Goal: Check status

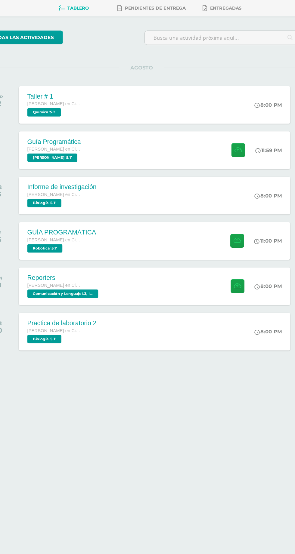
click at [176, 289] on div "Reporters Quinto Bachillerato en Ciencias y Letras Comunicación y Lenguaje L3, …" at bounding box center [158, 289] width 230 height 32
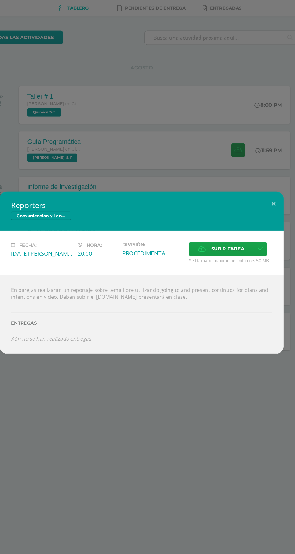
click at [63, 166] on div "Reporters Comunicación y Lenguaje L3, Inglés 5 Fecha: Lunes 18 de Agosto Hora: …" at bounding box center [147, 277] width 295 height 554
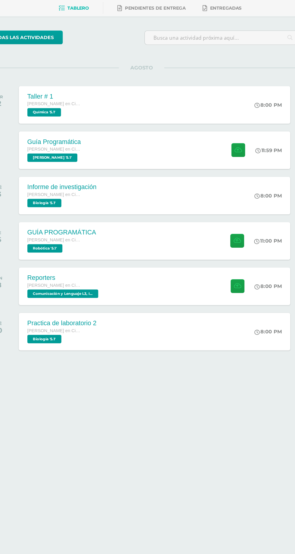
click at [218, 131] on div "Taller # 1 Quinto Bachillerato en Ciencias y Letras Química '5.1' 8:00 PM Talle…" at bounding box center [158, 135] width 230 height 32
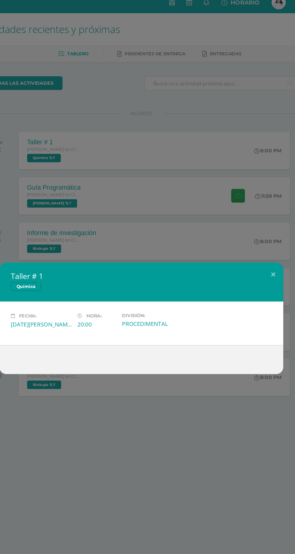
click at [235, 68] on div "Taller # 1 Química Fecha: Martes 12 de Agosto Hora: 20:00 División: PROCEDIMENT…" at bounding box center [147, 277] width 295 height 554
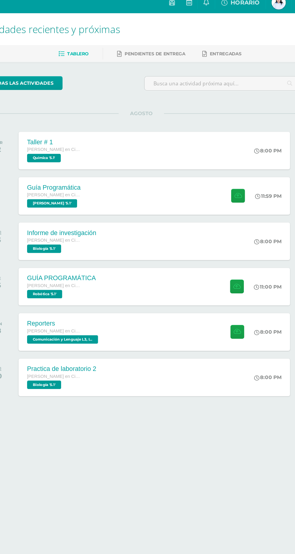
click at [177, 280] on div "Reporters Quinto Bachillerato en Ciencias y Letras Comunicación y Lenguaje L3, …" at bounding box center [158, 289] width 230 height 32
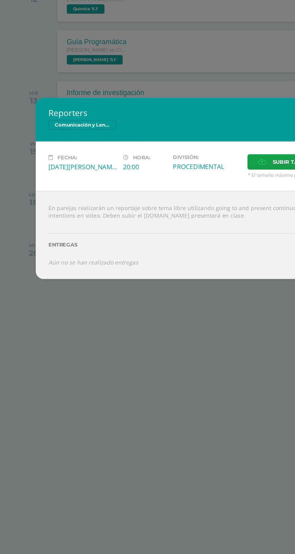
click at [49, 156] on div "Reporters Comunicación y Lenguaje L3, Inglés 5 Fecha: Lunes 18 de Agosto Hora: …" at bounding box center [147, 277] width 295 height 554
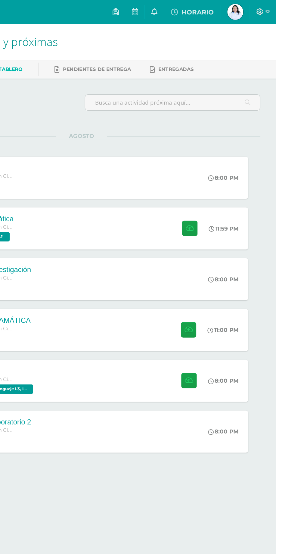
click at [205, 9] on icon at bounding box center [202, 8] width 5 height 5
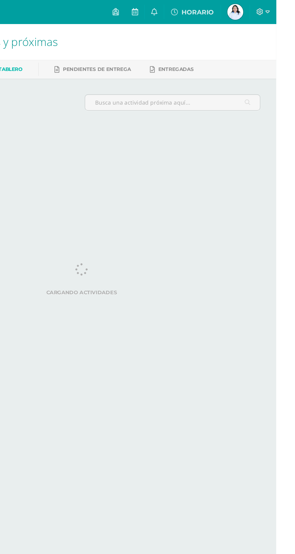
click at [273, 17] on link "[PERSON_NAME] Mi Perfil" at bounding box center [264, 9] width 22 height 18
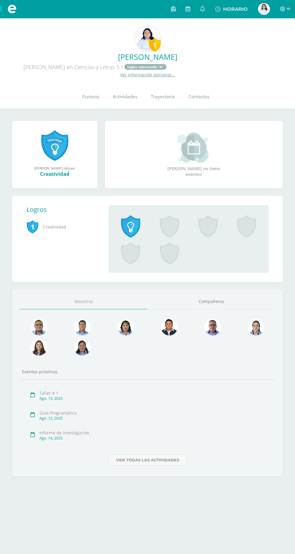
click at [87, 95] on span "Punteos" at bounding box center [90, 97] width 17 height 6
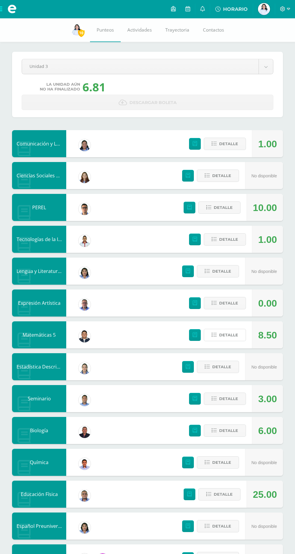
click at [229, 336] on span "Detalle" at bounding box center [228, 335] width 19 height 11
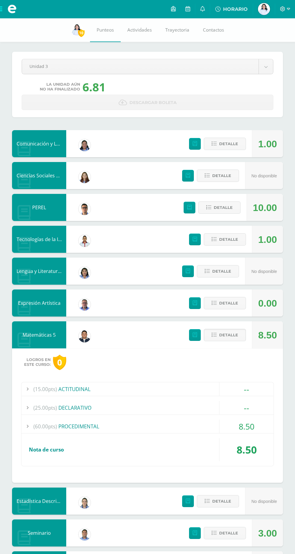
click at [209, 423] on div "(60.00pts) PROCEDIMENTAL" at bounding box center [147, 427] width 252 height 14
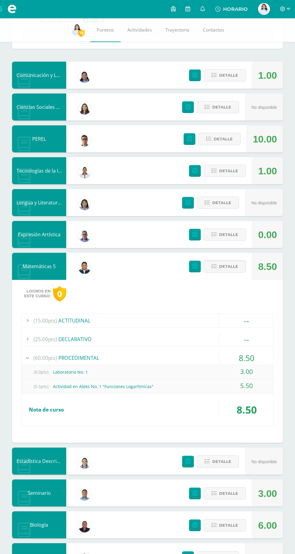
scroll to position [146, 0]
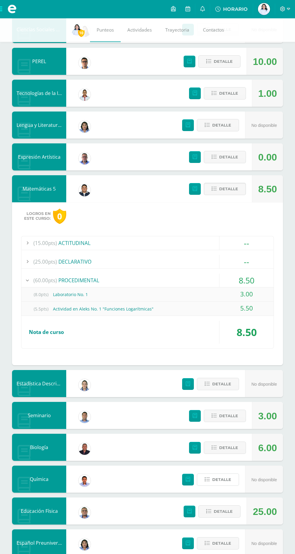
click at [219, 481] on span "Detalle" at bounding box center [221, 479] width 19 height 11
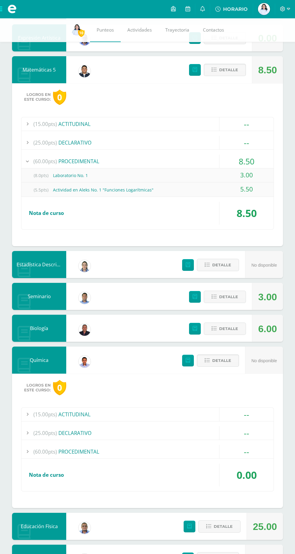
scroll to position [266, 0]
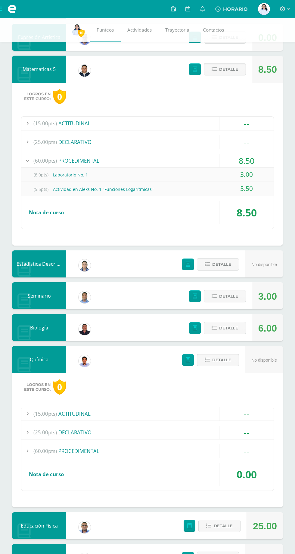
click at [184, 454] on div "(60.00pts) PROCEDIMENTAL" at bounding box center [147, 451] width 252 height 14
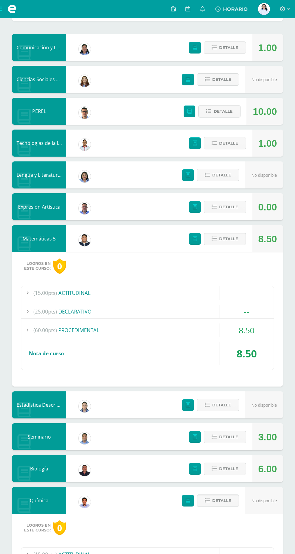
scroll to position [0, 0]
